Goal: Task Accomplishment & Management: Manage account settings

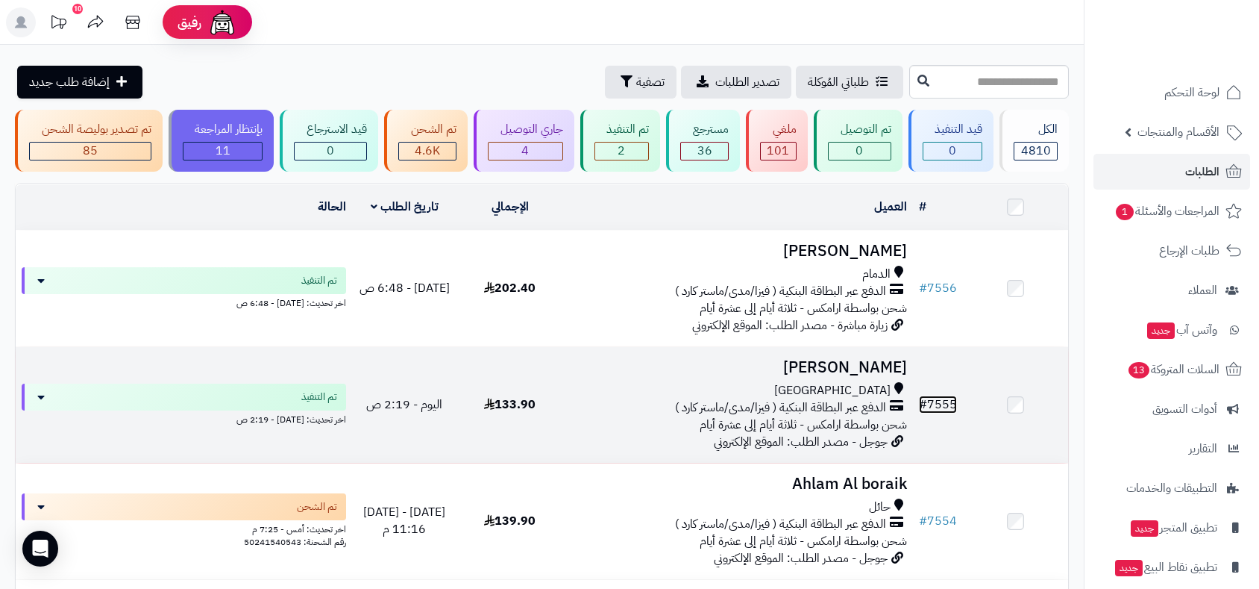
click at [947, 403] on link "# 7555" at bounding box center [938, 404] width 38 height 18
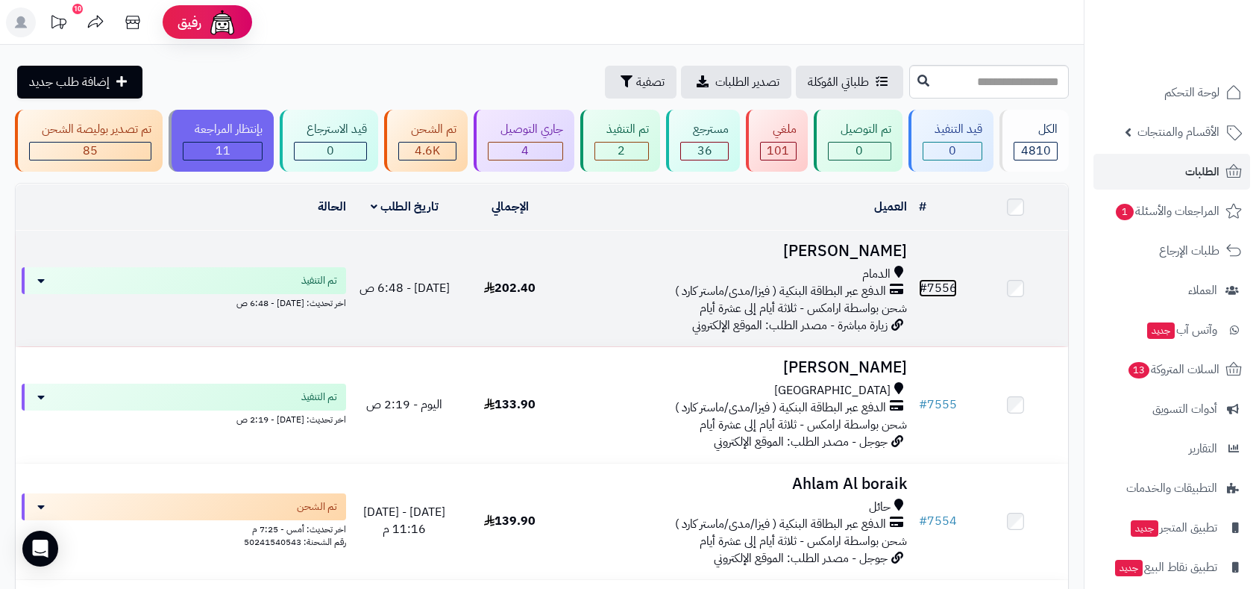
click at [943, 280] on link "# 7556" at bounding box center [938, 288] width 38 height 18
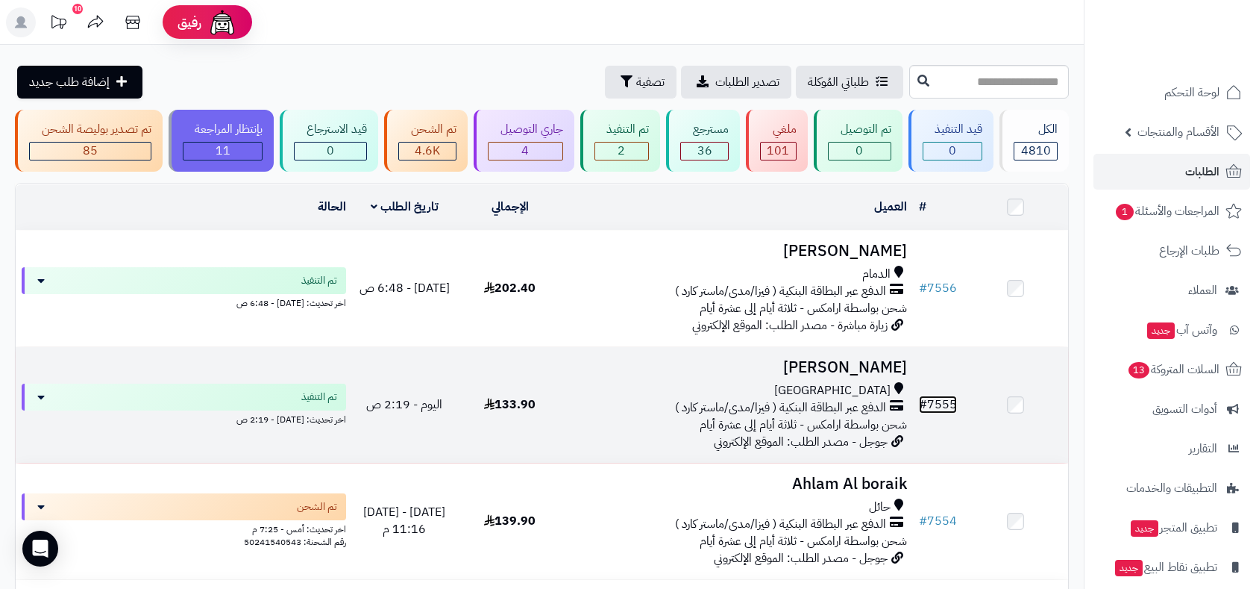
click at [949, 401] on link "# 7555" at bounding box center [938, 404] width 38 height 18
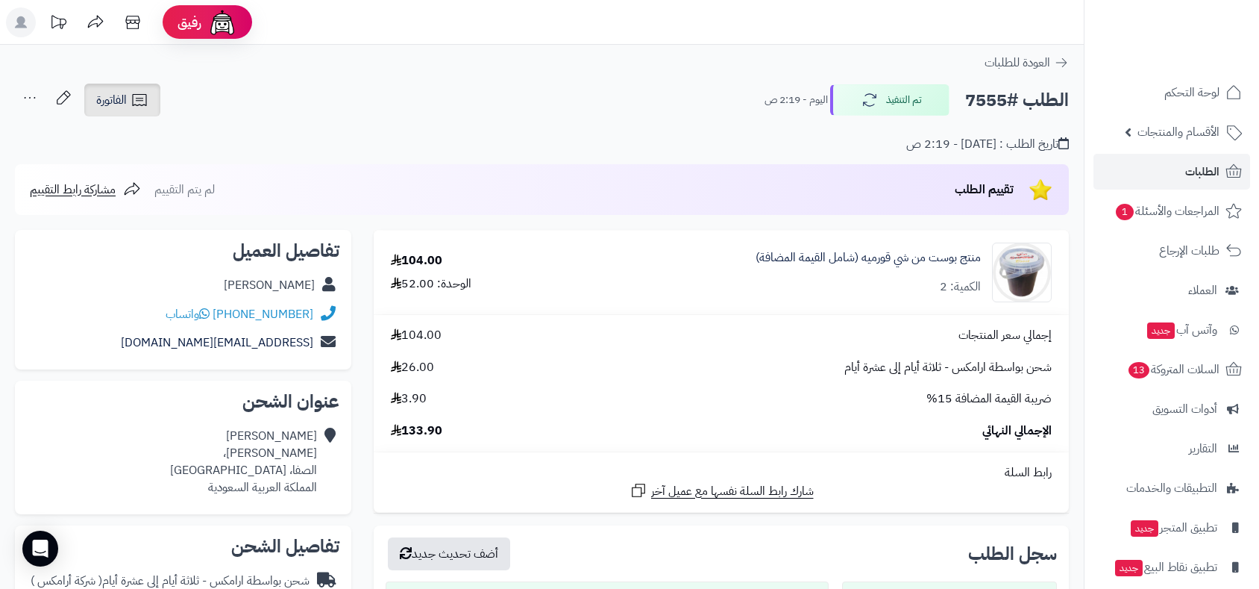
click at [131, 106] on icon at bounding box center [140, 100] width 18 height 18
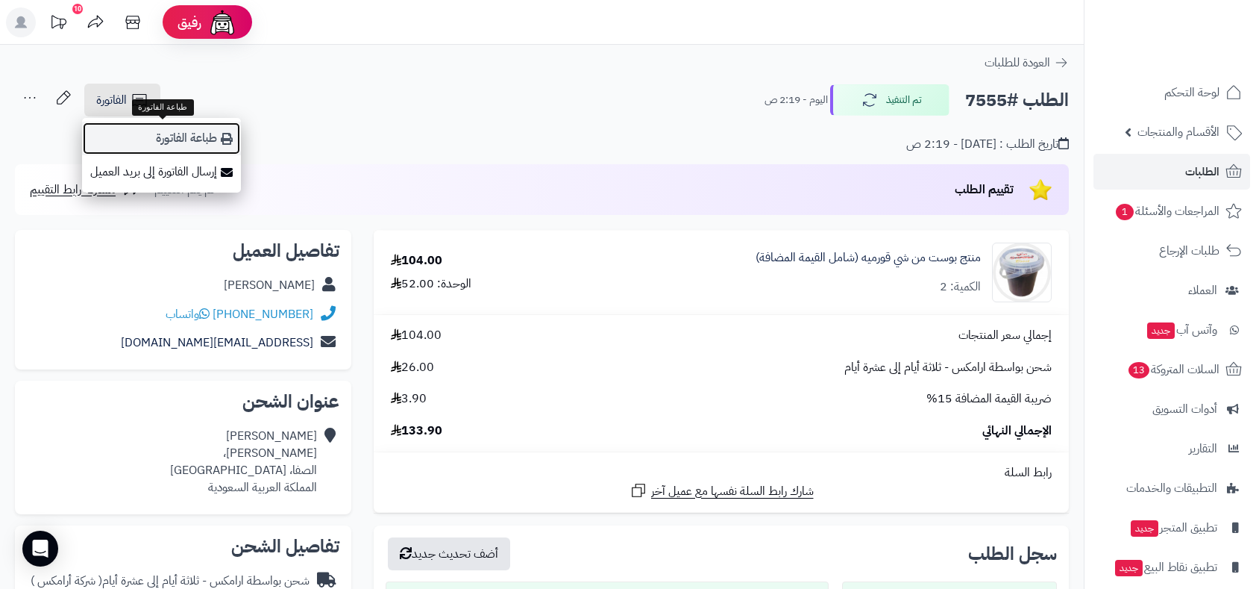
click at [167, 139] on link "طباعة الفاتورة" at bounding box center [161, 139] width 159 height 34
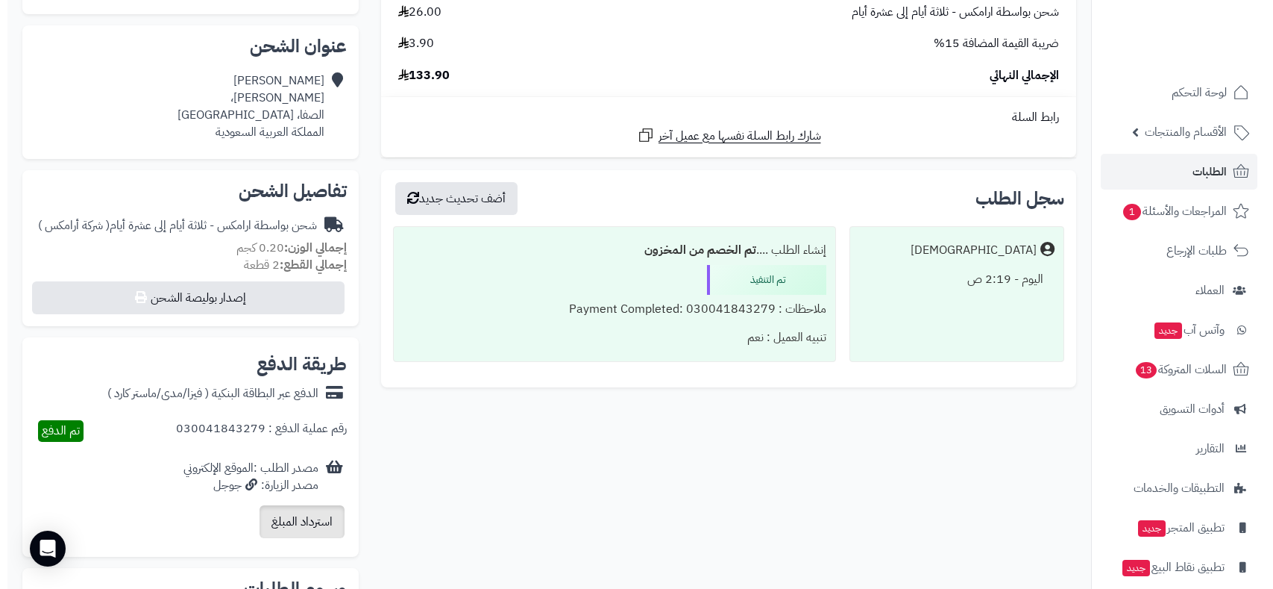
scroll to position [497, 0]
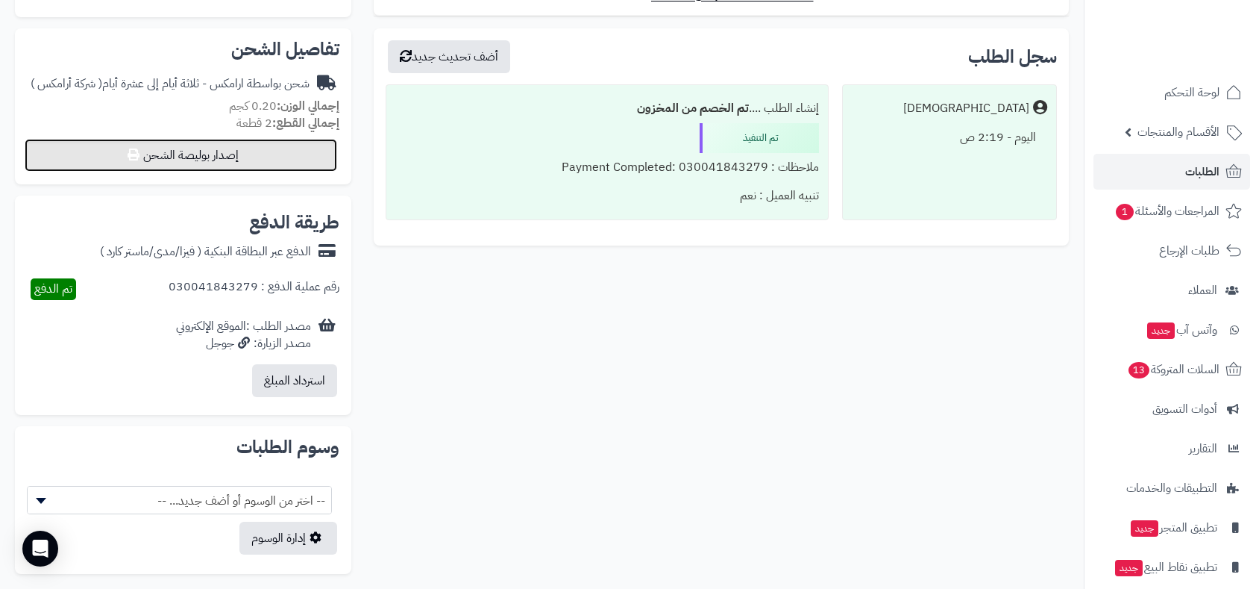
click at [286, 157] on button "إصدار بوليصة الشحن" at bounding box center [181, 155] width 313 height 33
select select "******"
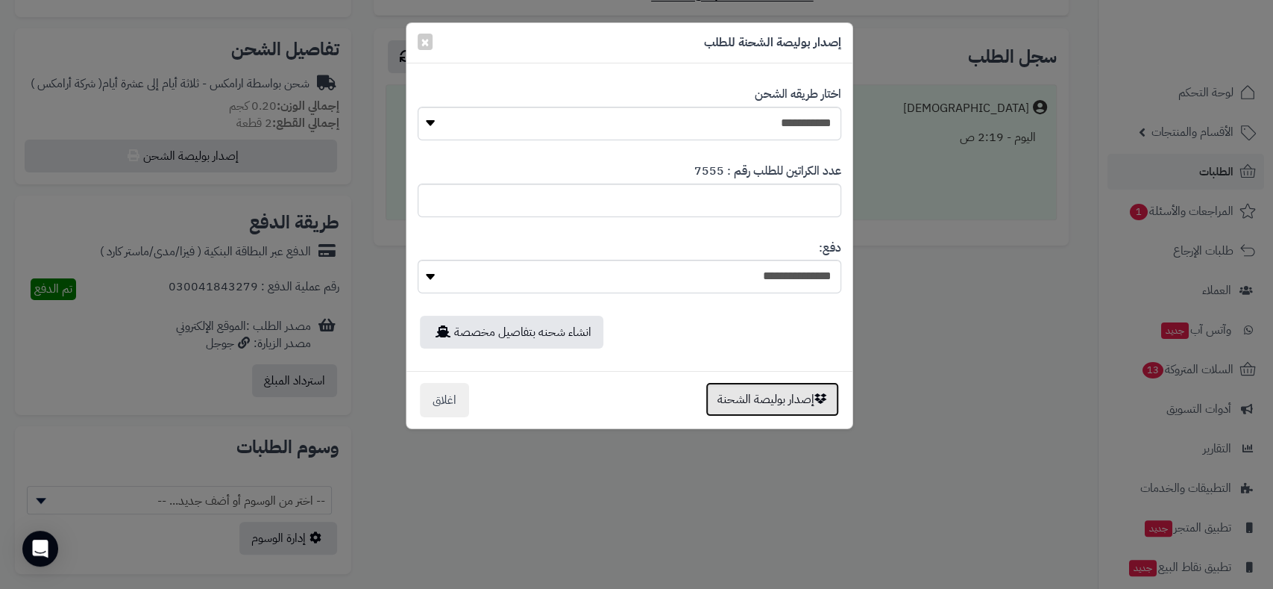
click at [785, 392] on button "إصدار بوليصة الشحنة" at bounding box center [773, 399] width 134 height 34
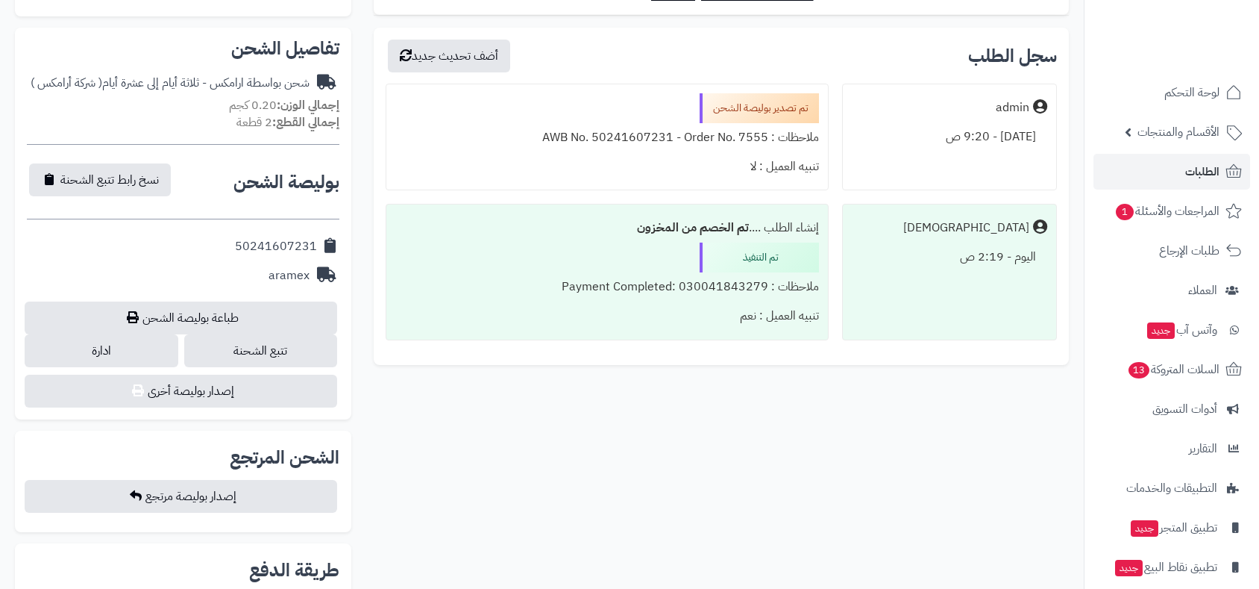
scroll to position [447, 0]
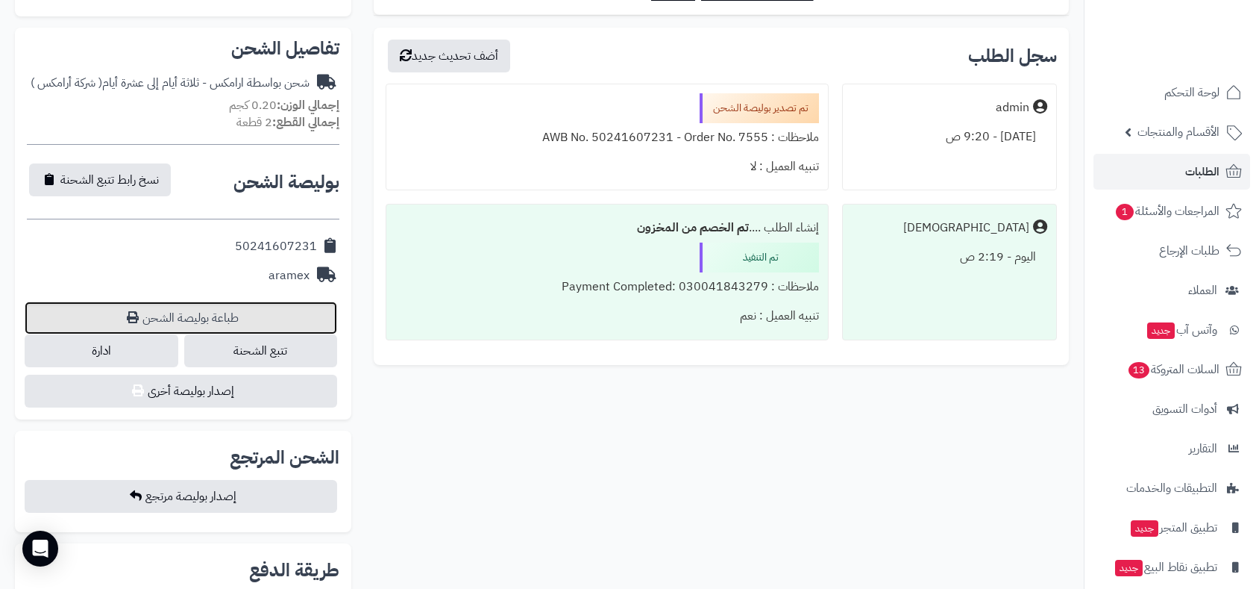
click at [206, 317] on link "طباعة بوليصة الشحن" at bounding box center [181, 317] width 313 height 33
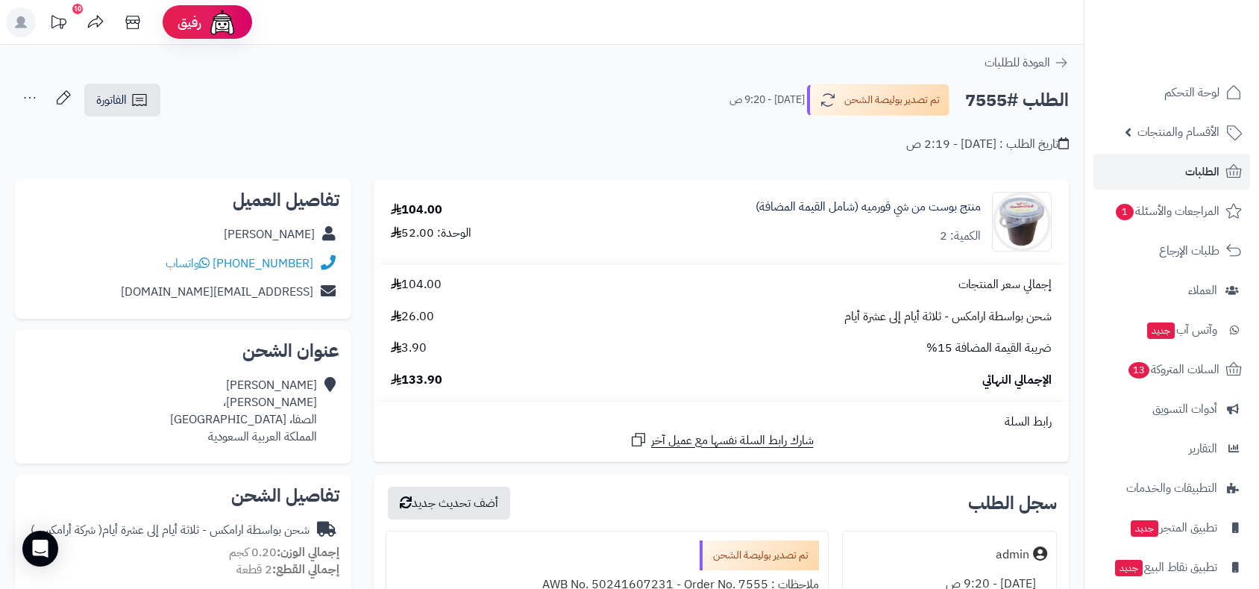
scroll to position [0, 0]
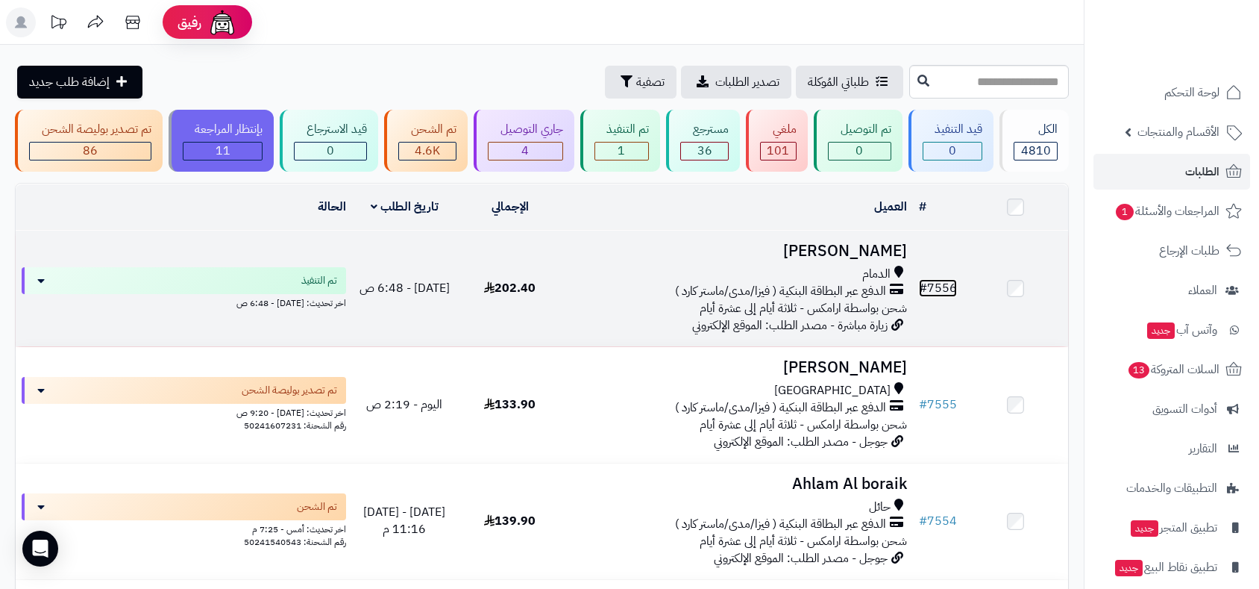
click at [938, 285] on link "# 7556" at bounding box center [938, 288] width 38 height 18
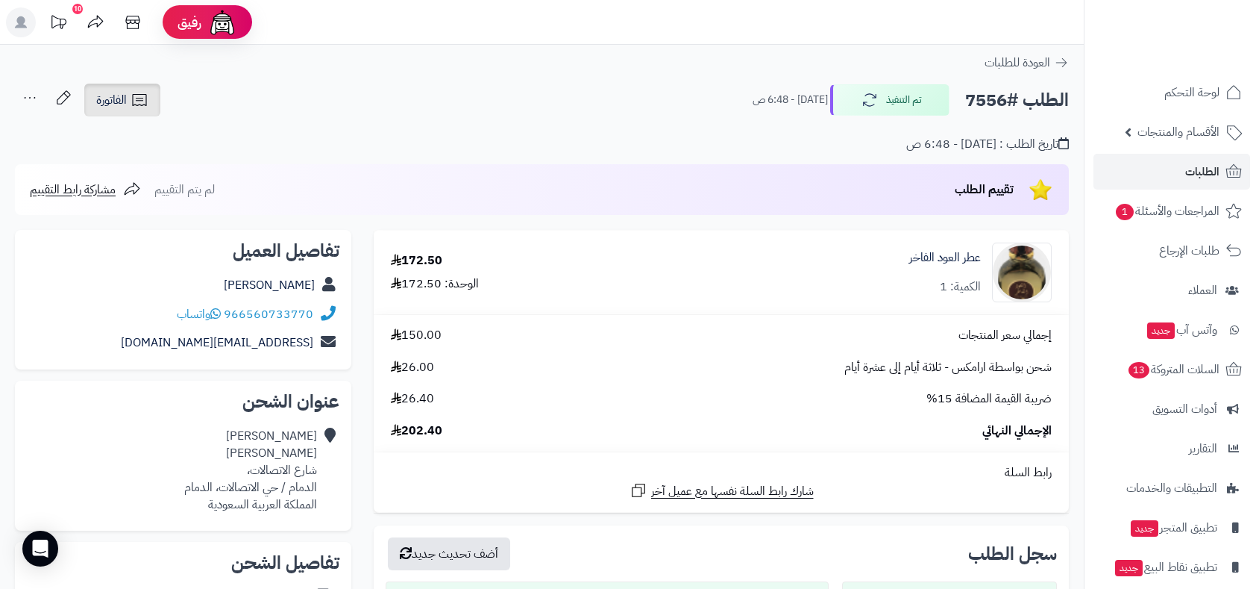
click at [113, 101] on span "الفاتورة" at bounding box center [111, 100] width 31 height 18
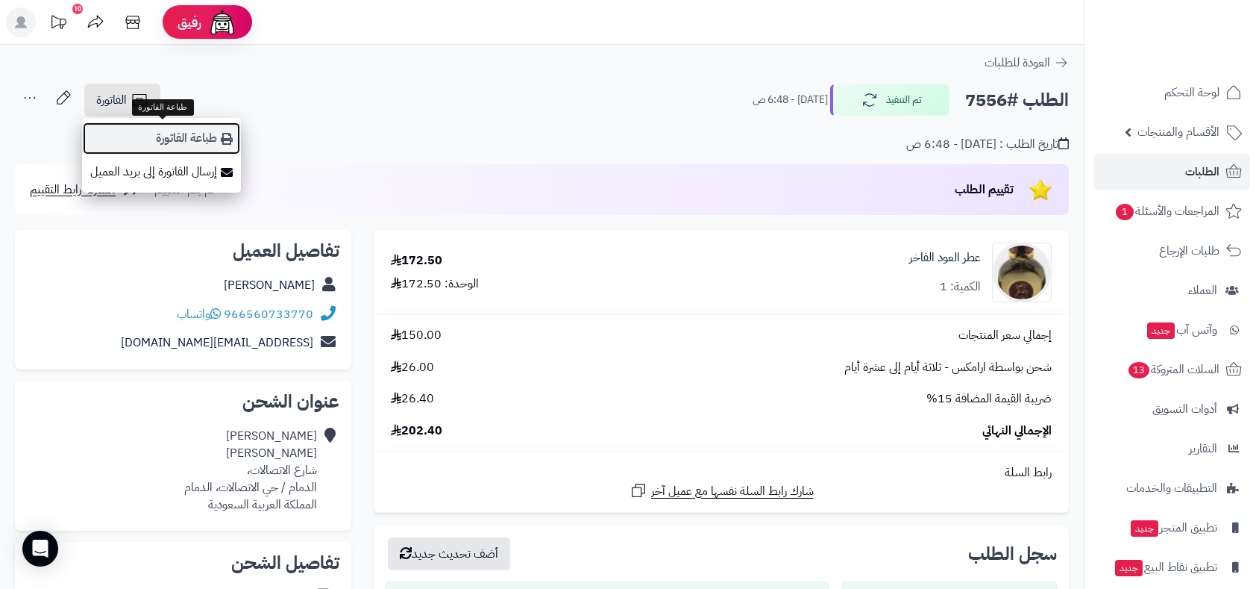
click at [167, 139] on link "طباعة الفاتورة" at bounding box center [161, 139] width 159 height 34
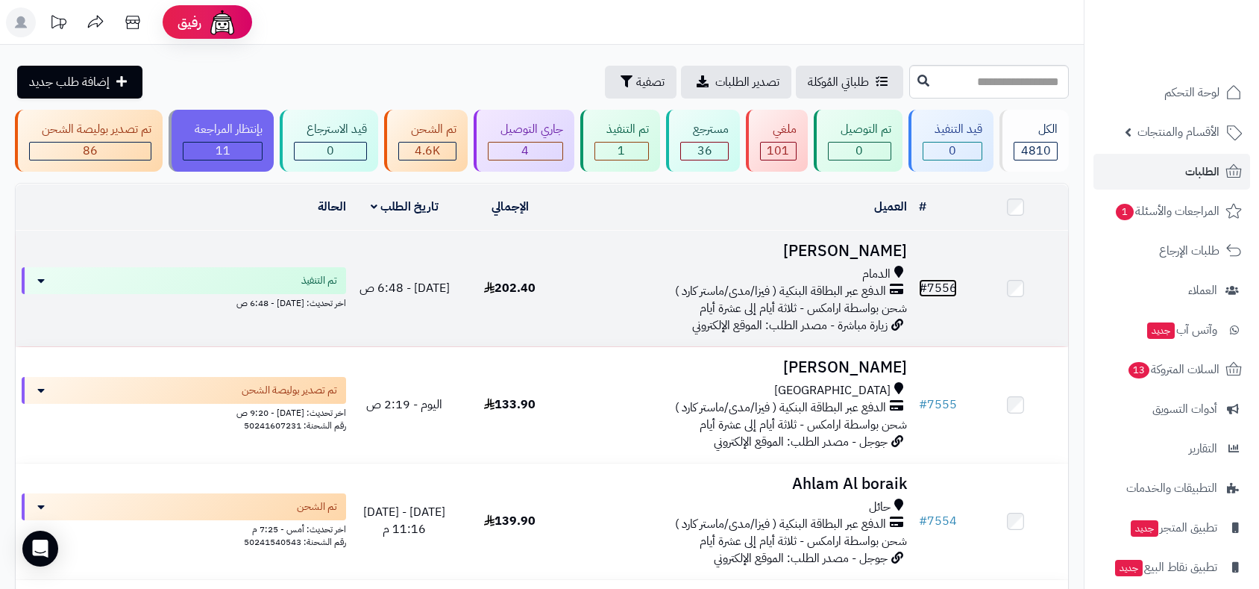
click at [943, 283] on link "# 7556" at bounding box center [938, 288] width 38 height 18
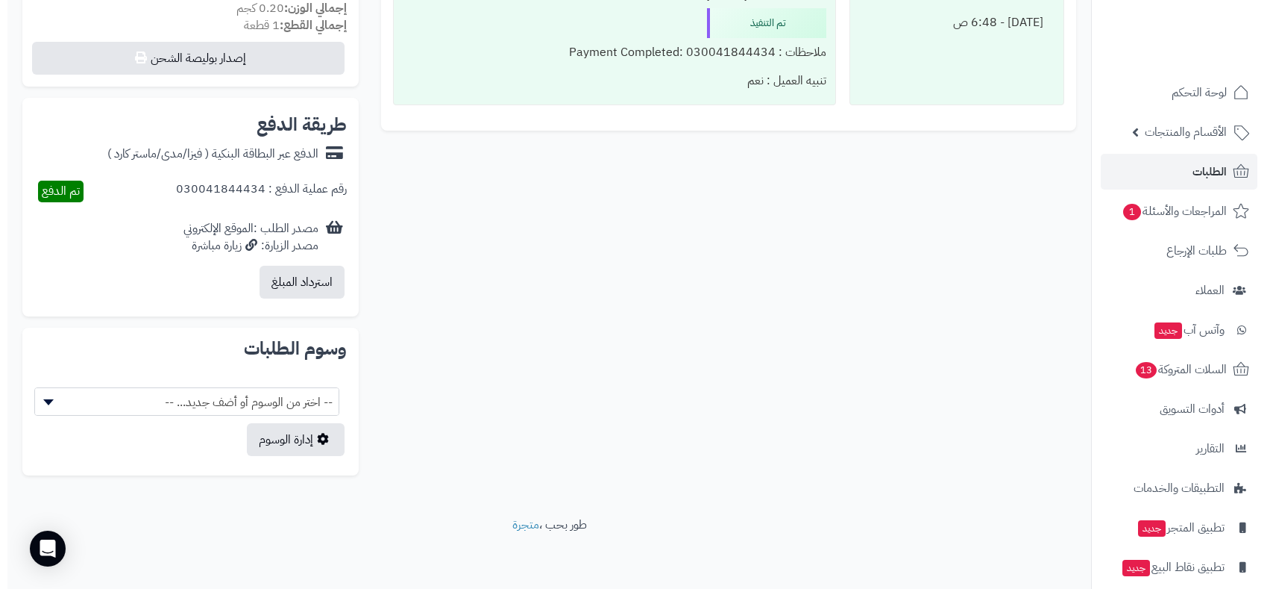
scroll to position [613, 0]
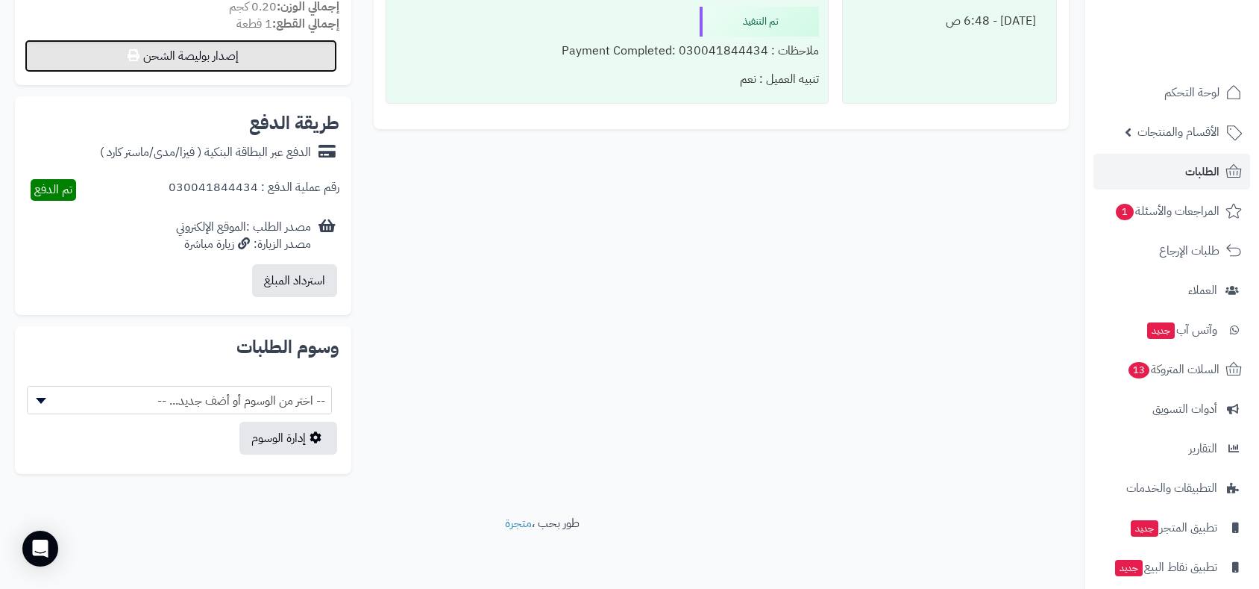
click at [251, 52] on button "إصدار بوليصة الشحن" at bounding box center [181, 56] width 313 height 33
select select "******"
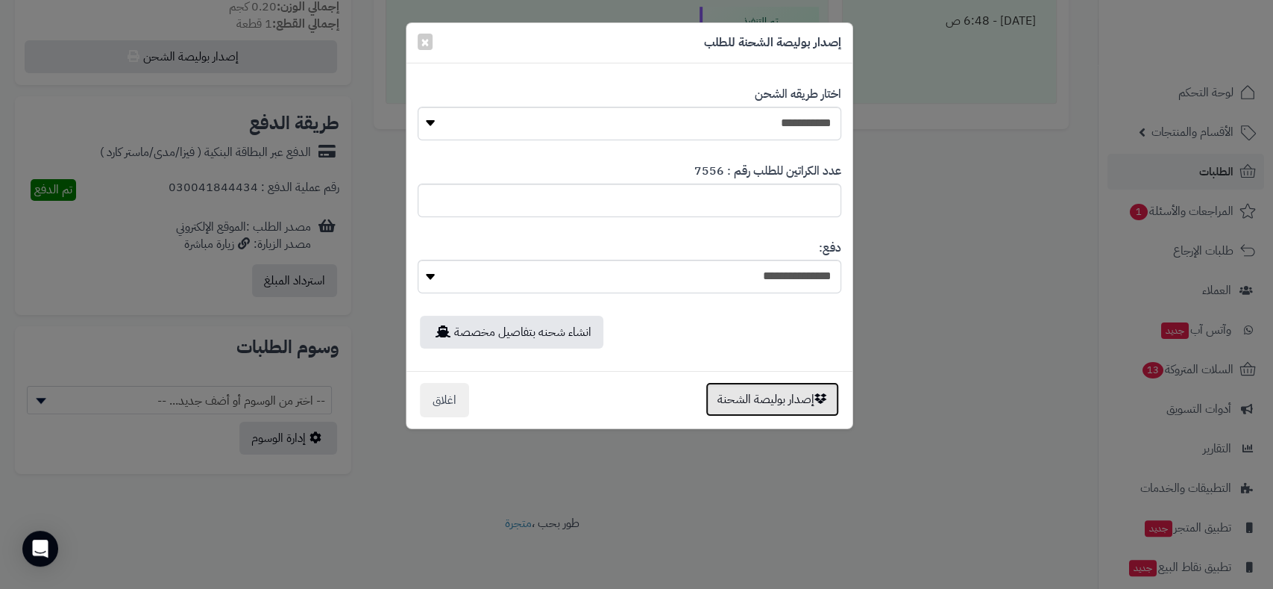
click at [781, 399] on button "إصدار بوليصة الشحنة" at bounding box center [773, 399] width 134 height 34
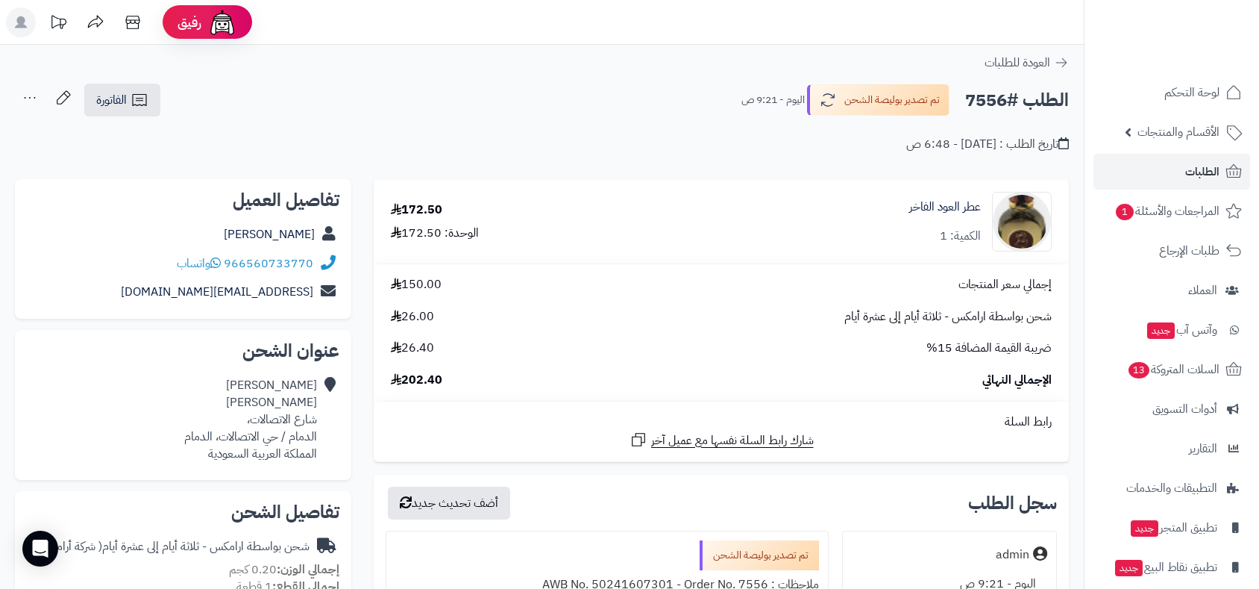
scroll to position [613, 0]
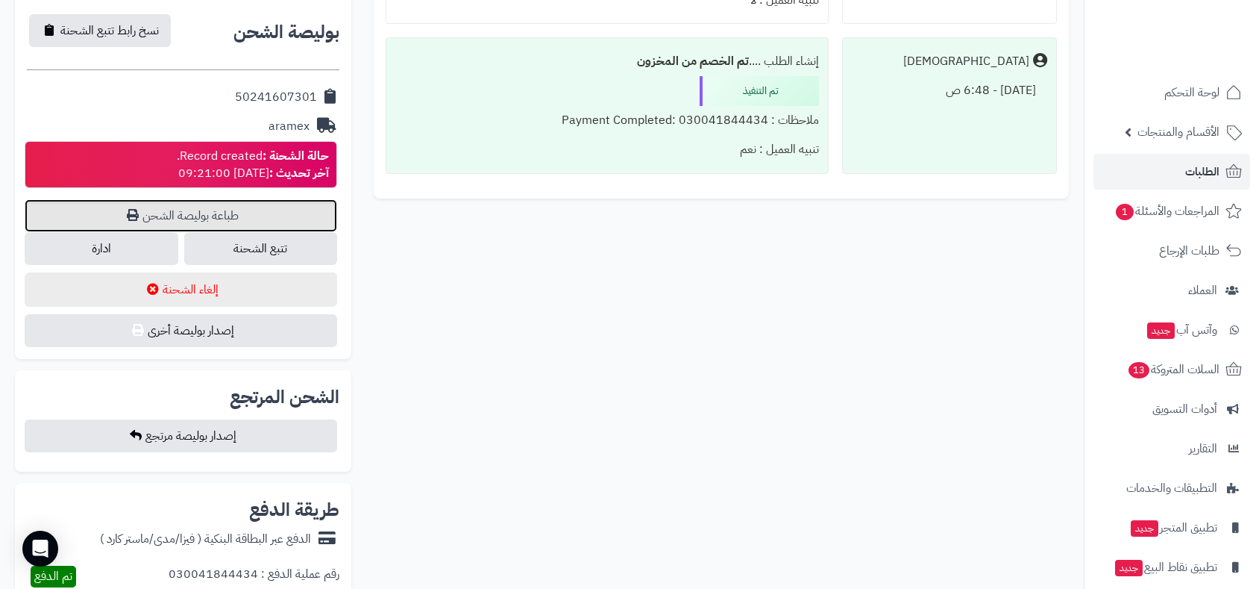
click at [229, 213] on link "طباعة بوليصة الشحن" at bounding box center [181, 215] width 313 height 33
